Goal: Find specific page/section: Find specific page/section

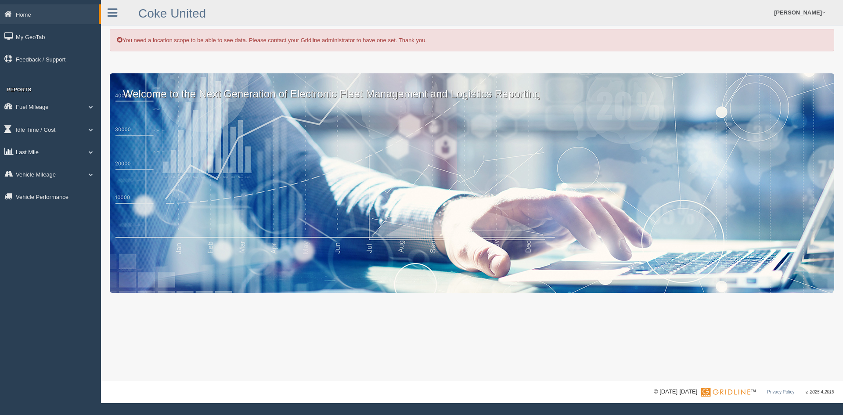
click at [25, 152] on link "Last Mile" at bounding box center [50, 152] width 101 height 20
click at [41, 176] on link "Planned Vs Actual" at bounding box center [57, 172] width 83 height 16
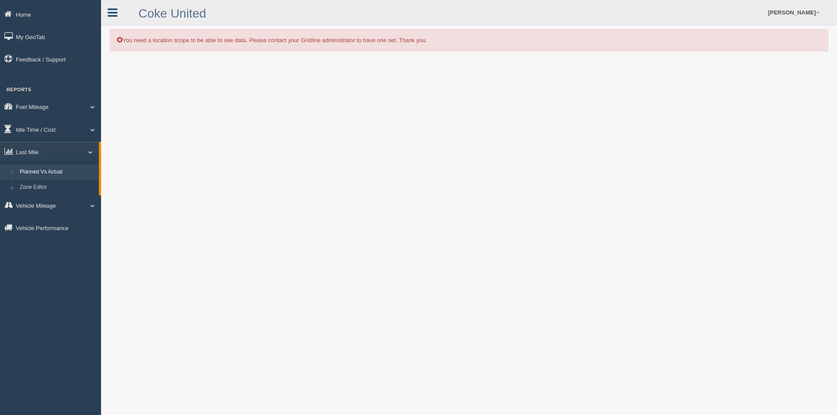
click at [111, 14] on icon at bounding box center [113, 12] width 10 height 11
